Goal: Task Accomplishment & Management: Use online tool/utility

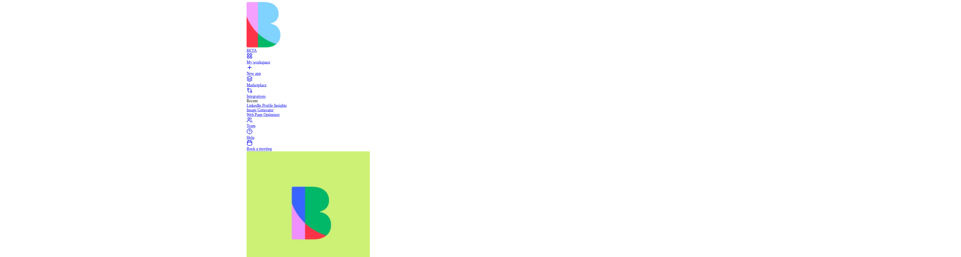
scroll to position [355, 0]
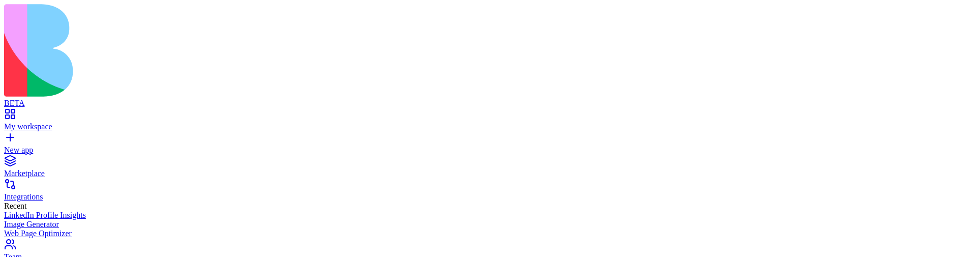
scroll to position [585, 0]
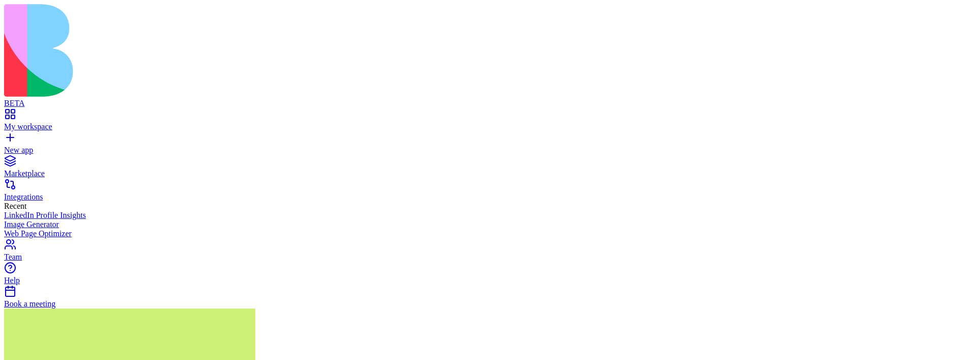
scroll to position [508, 0]
